Goal: Task Accomplishment & Management: Manage account settings

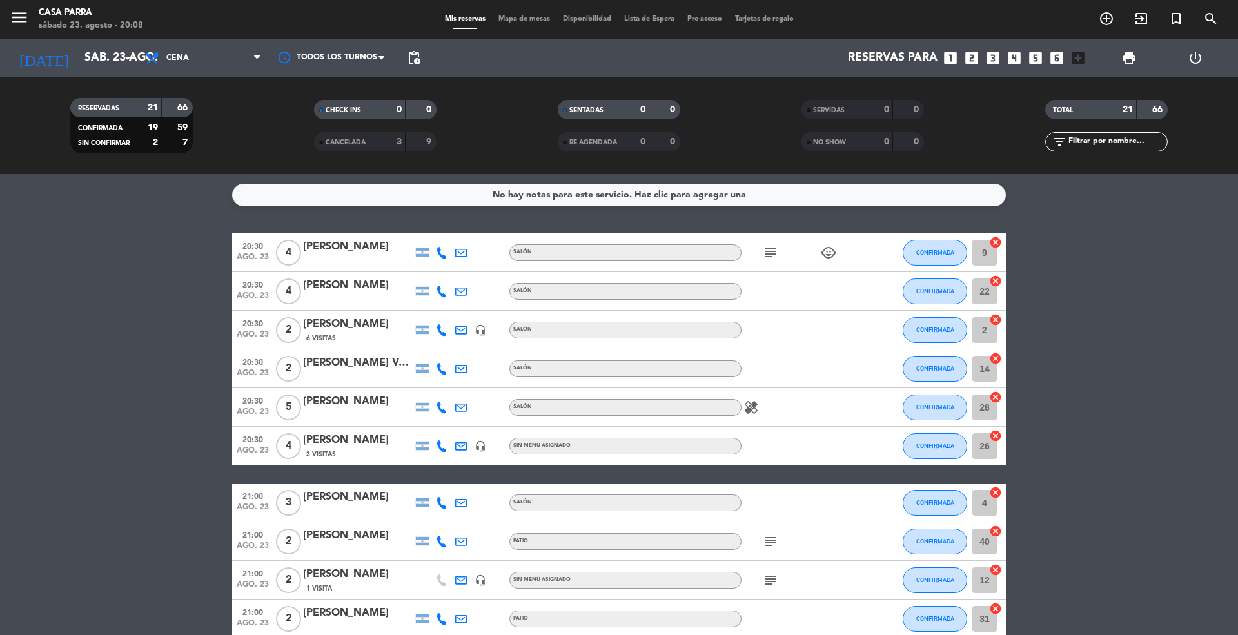
scroll to position [451, 0]
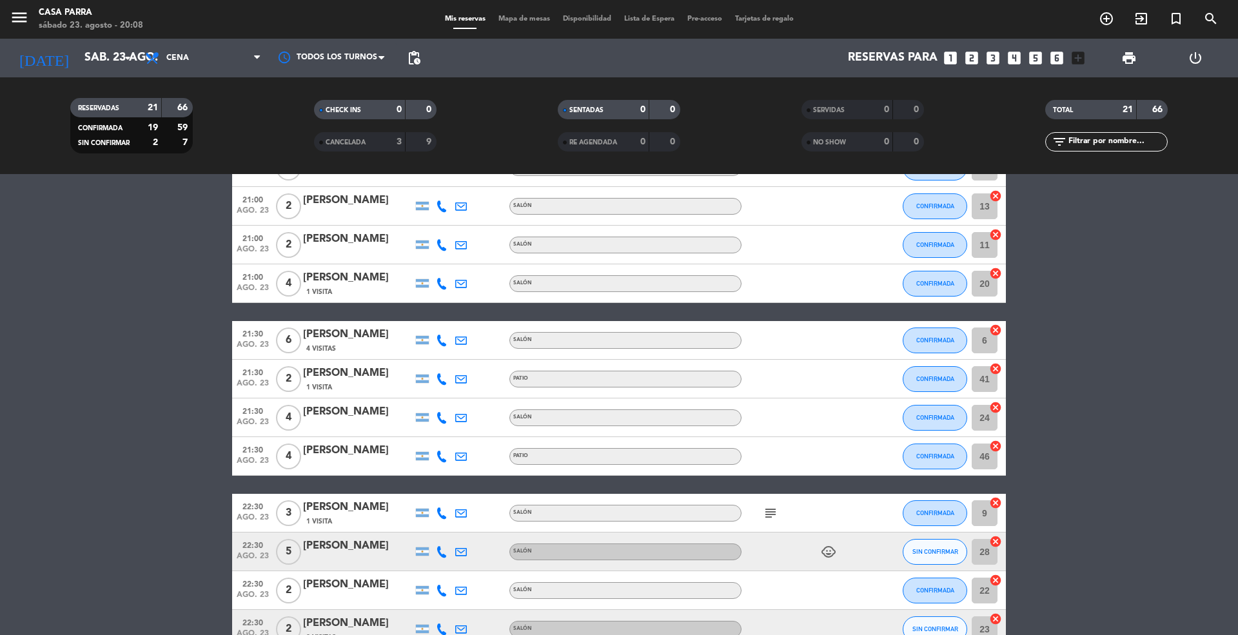
click at [440, 244] on icon at bounding box center [442, 245] width 12 height 12
click at [918, 241] on span "CONFIRMADA" at bounding box center [936, 244] width 38 height 7
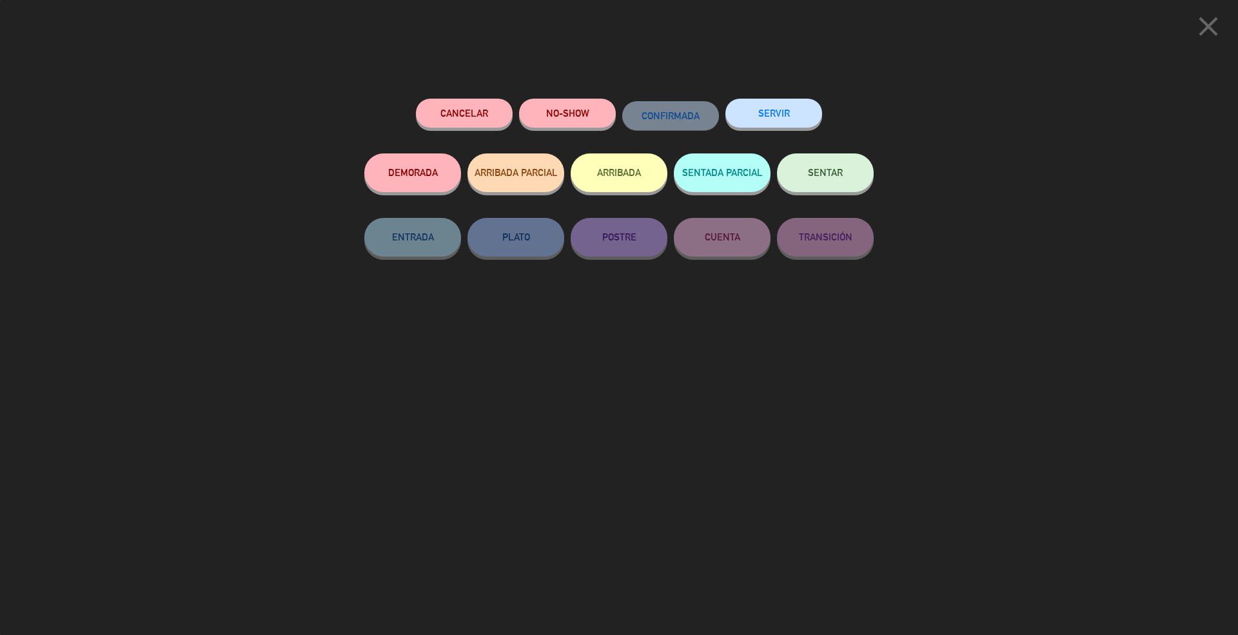
click at [476, 122] on button "Cancelar" at bounding box center [464, 113] width 97 height 29
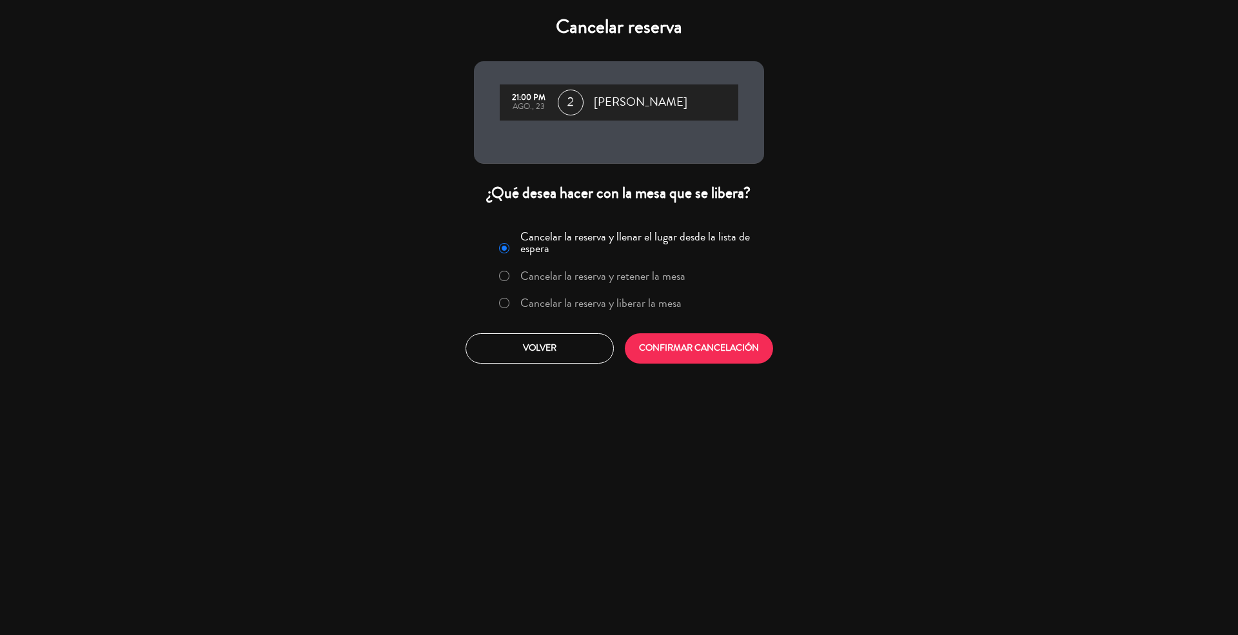
click at [589, 305] on label "Cancelar la reserva y liberar la mesa" at bounding box center [600, 303] width 161 height 12
click at [641, 333] on button "CONFIRMAR CANCELACIÓN" at bounding box center [699, 348] width 148 height 30
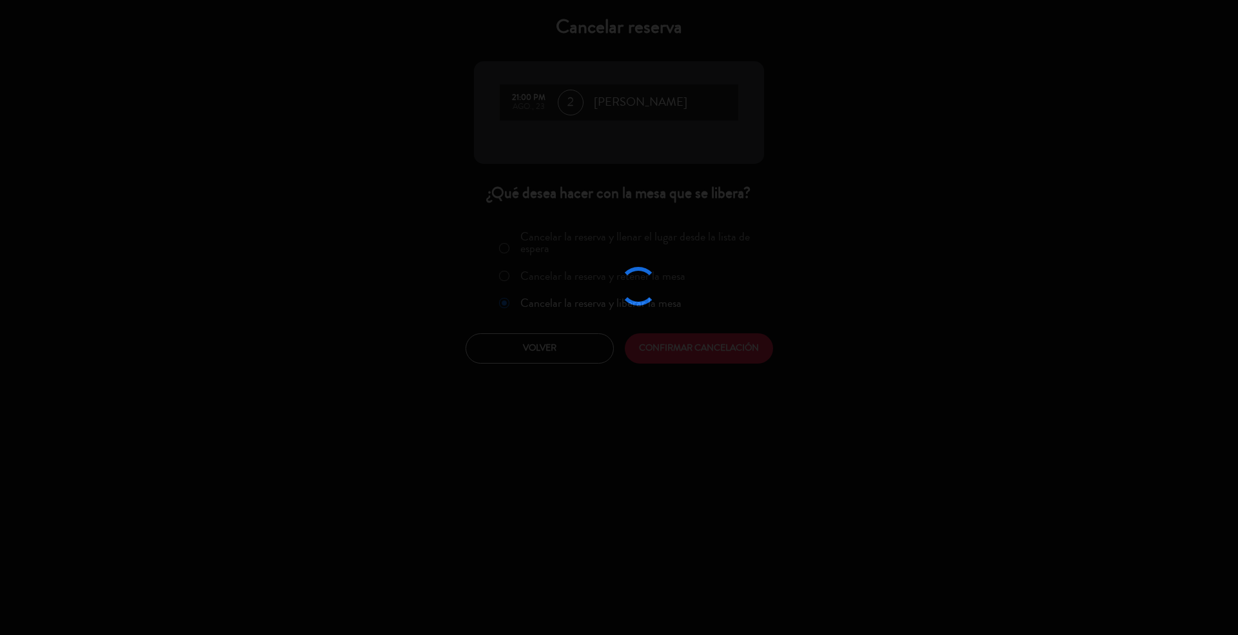
click at [691, 355] on div at bounding box center [619, 317] width 1238 height 635
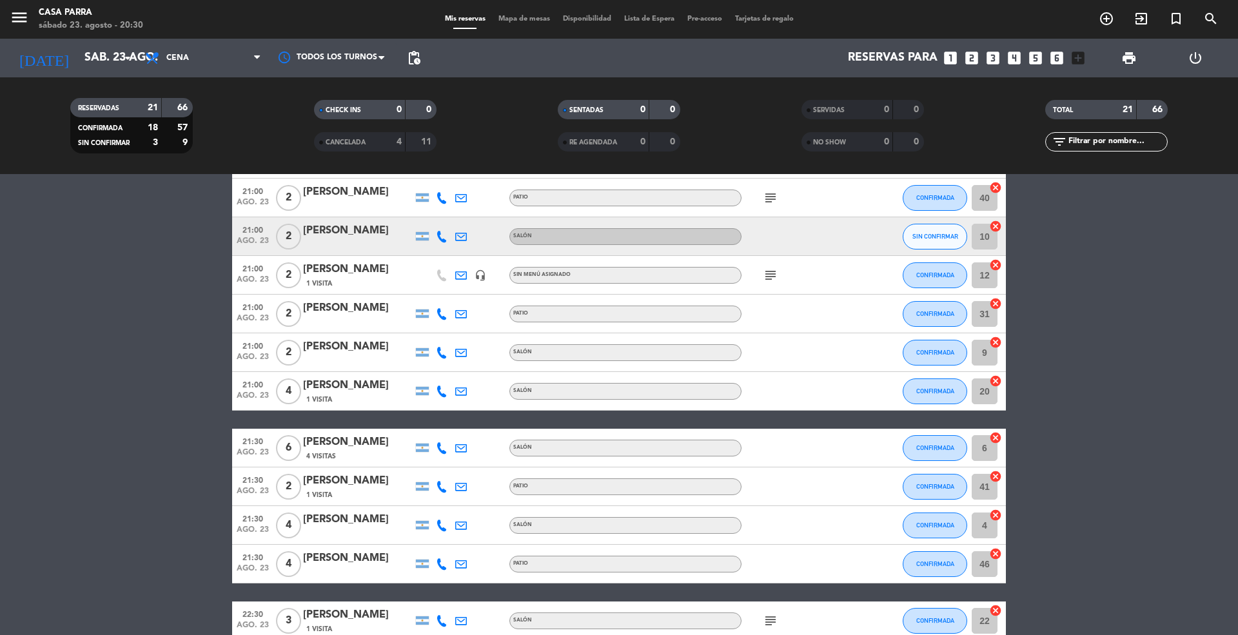
scroll to position [529, 0]
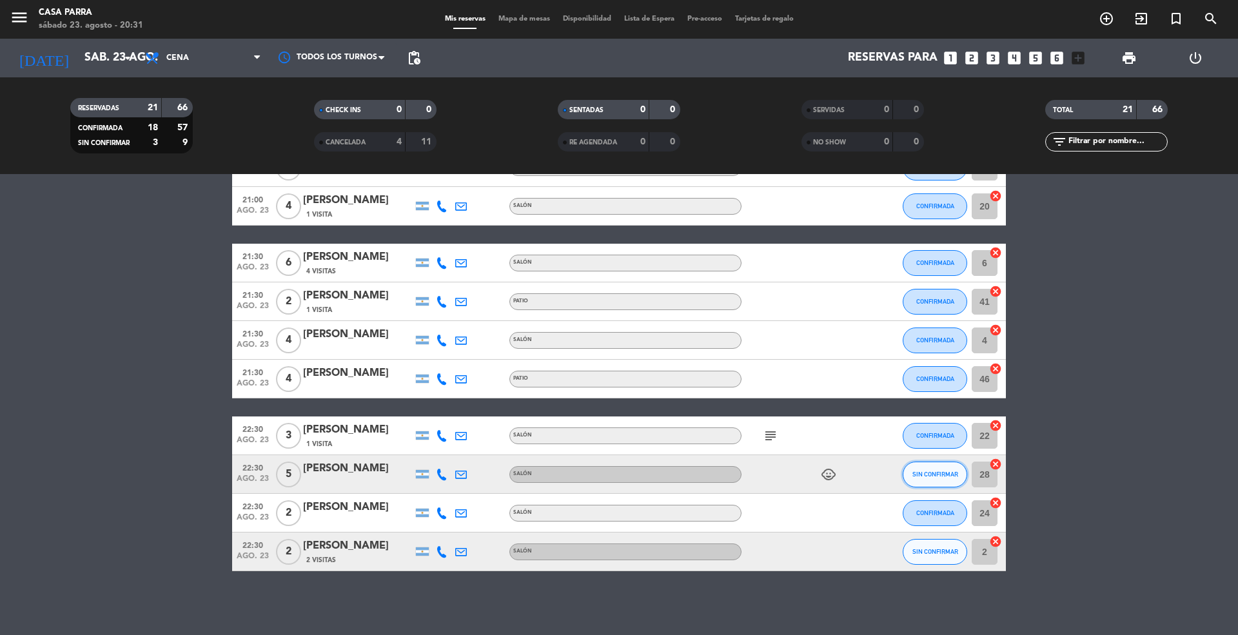
click at [929, 475] on span "SIN CONFIRMAR" at bounding box center [936, 474] width 46 height 7
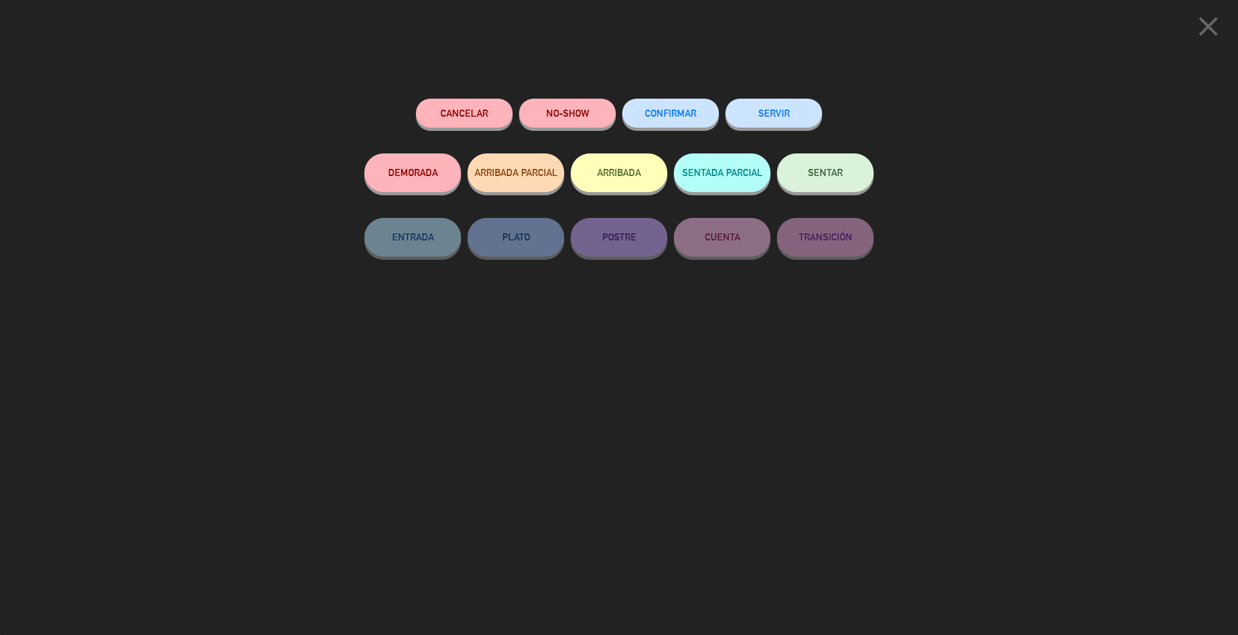
click at [668, 130] on div "CONFIRMAR" at bounding box center [670, 126] width 97 height 55
click at [668, 124] on button "CONFIRMAR" at bounding box center [670, 113] width 97 height 29
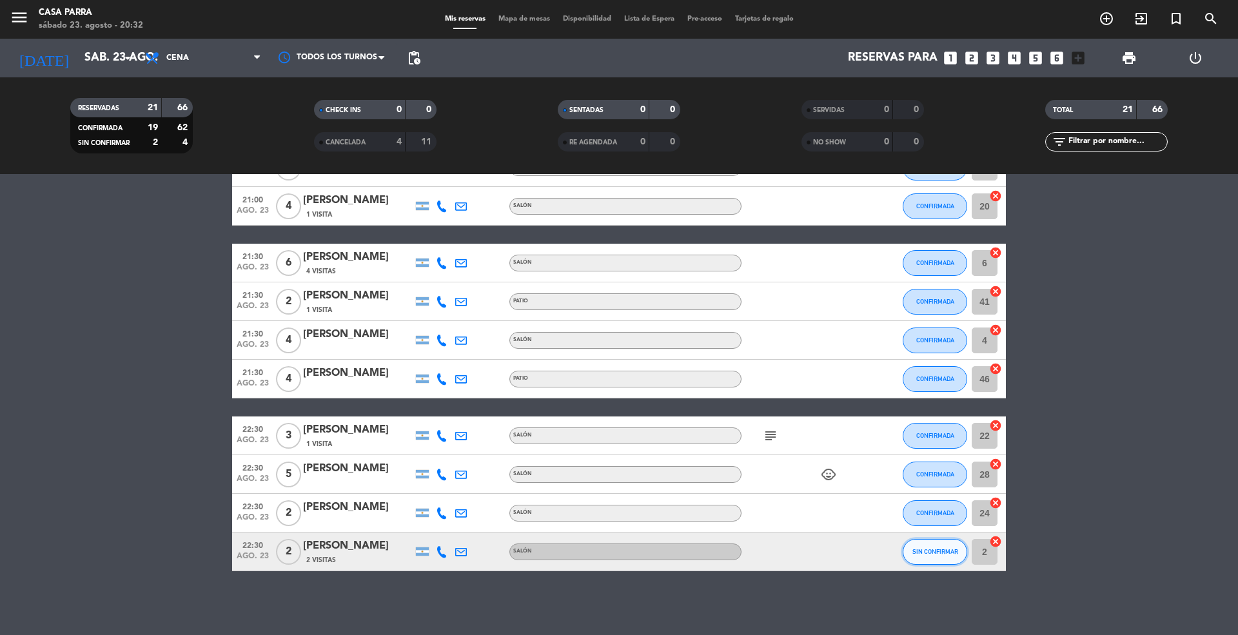
click at [942, 550] on span "SIN CONFIRMAR" at bounding box center [936, 551] width 46 height 7
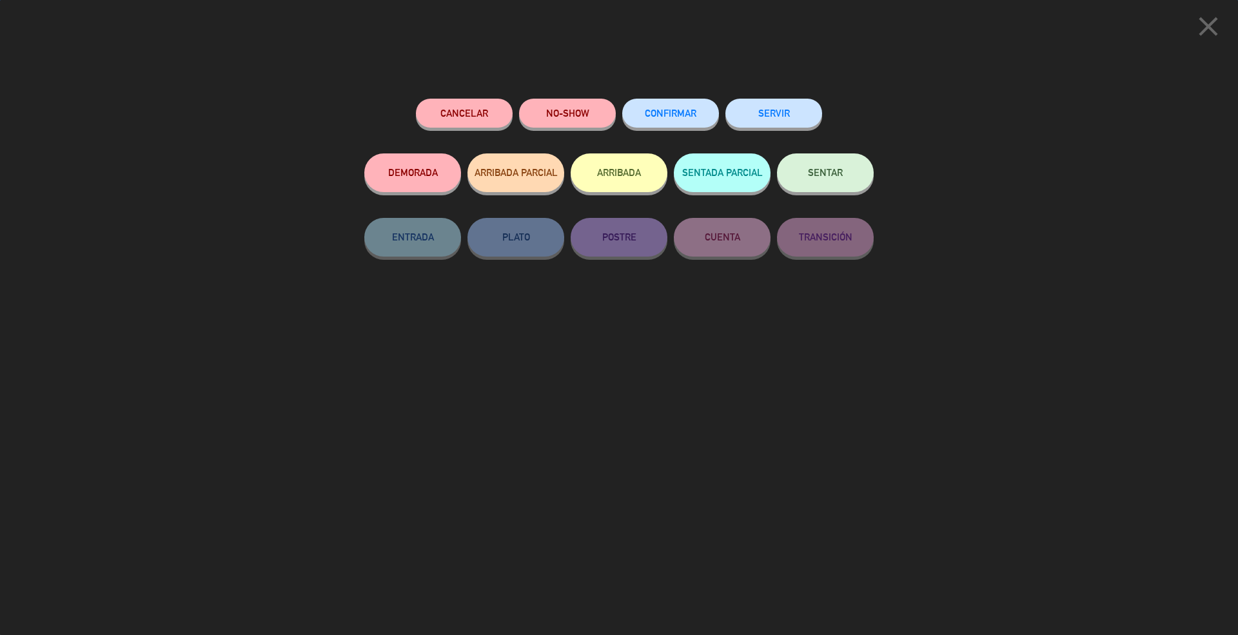
click at [687, 112] on span "CONFIRMAR" at bounding box center [671, 113] width 52 height 11
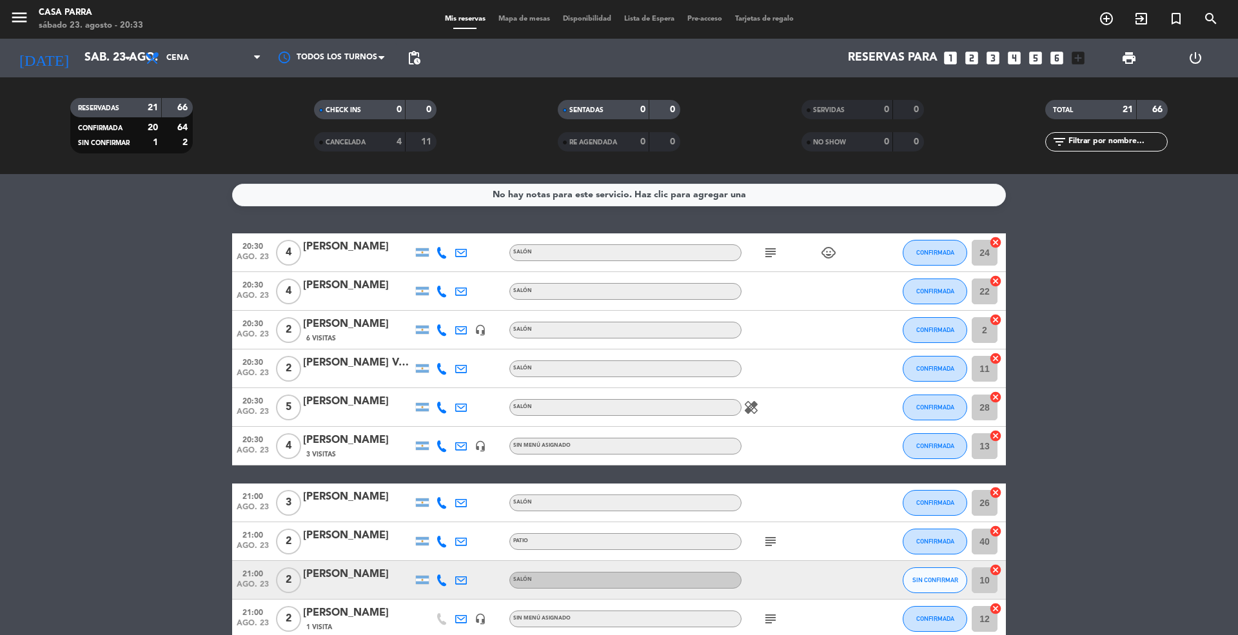
scroll to position [172, 0]
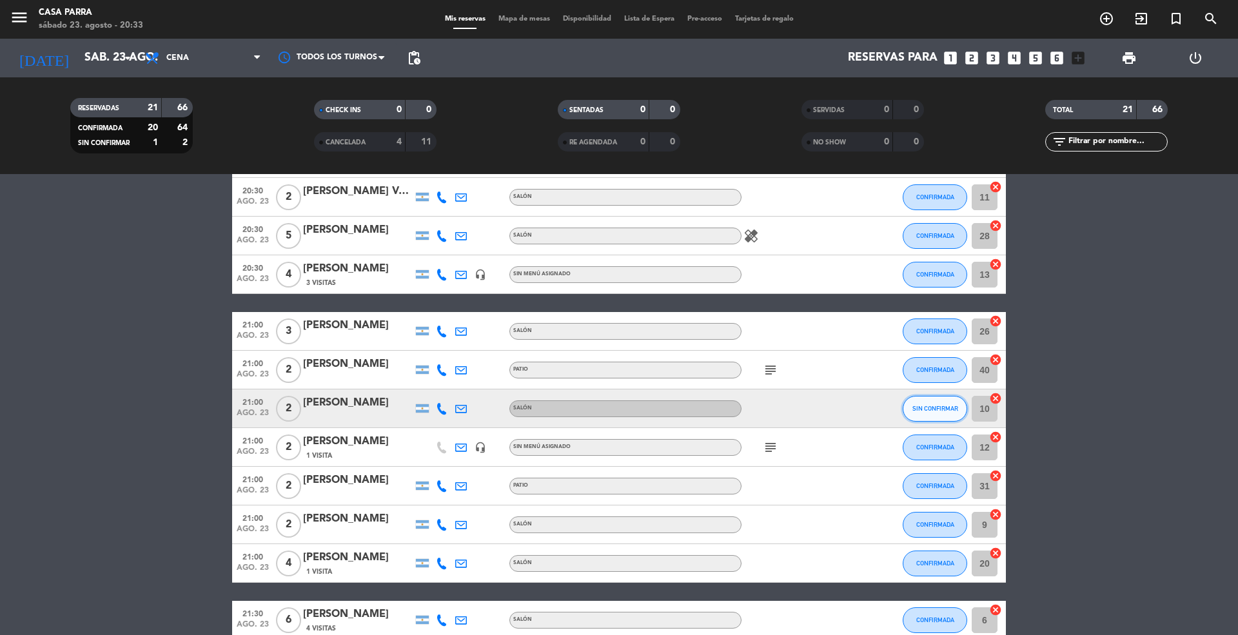
click at [942, 416] on button "SIN CONFIRMAR" at bounding box center [935, 409] width 64 height 26
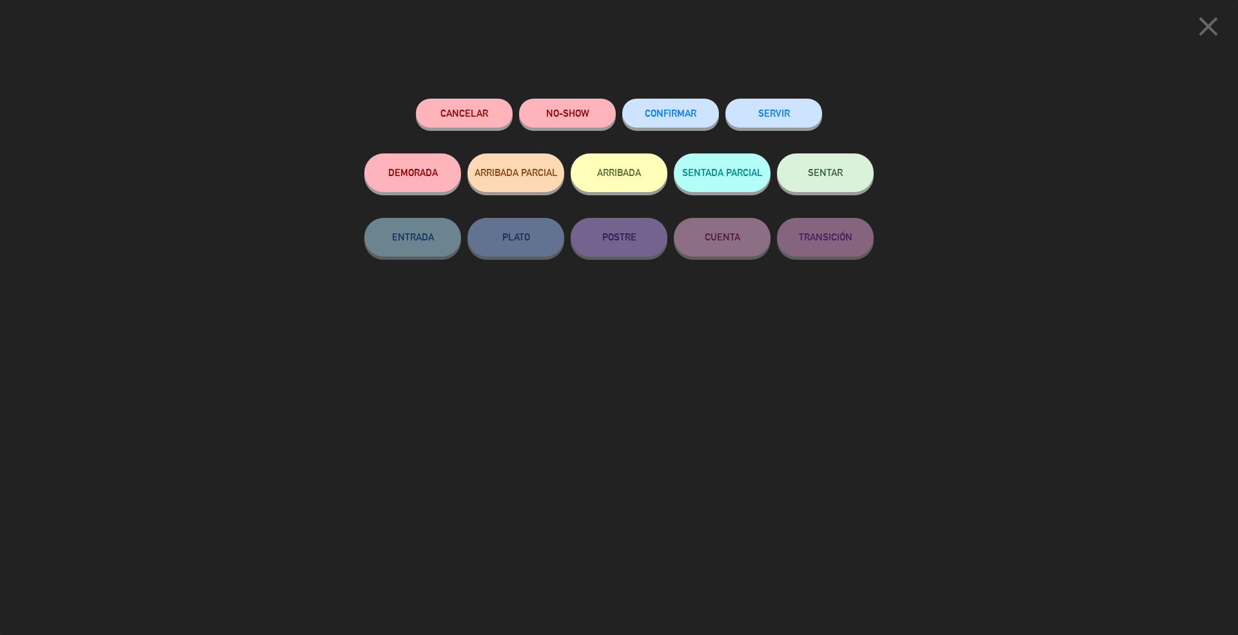
click at [679, 103] on button "CONFIRMAR" at bounding box center [670, 113] width 97 height 29
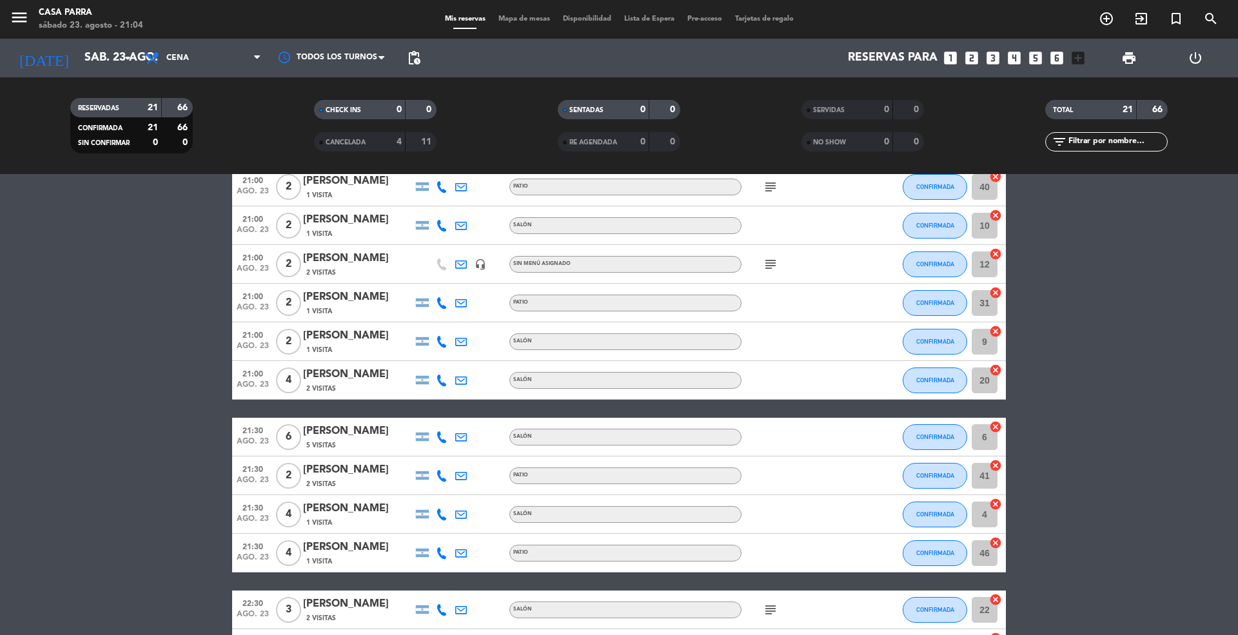
scroll to position [186, 0]
